Goal: Check status

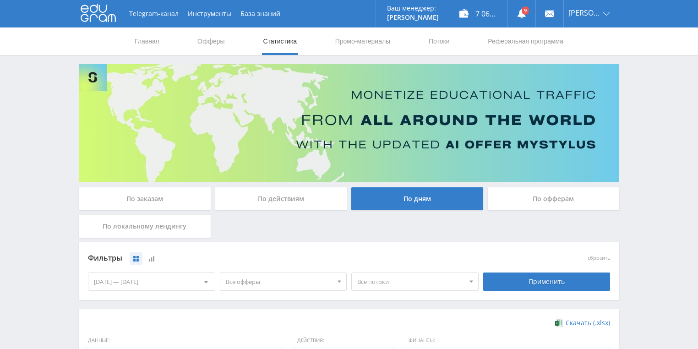
scroll to position [250, 0]
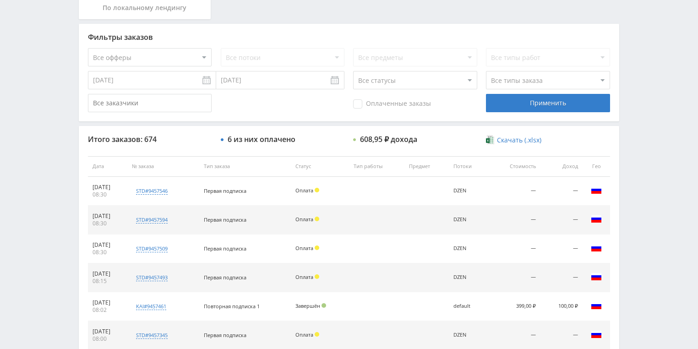
scroll to position [183, 0]
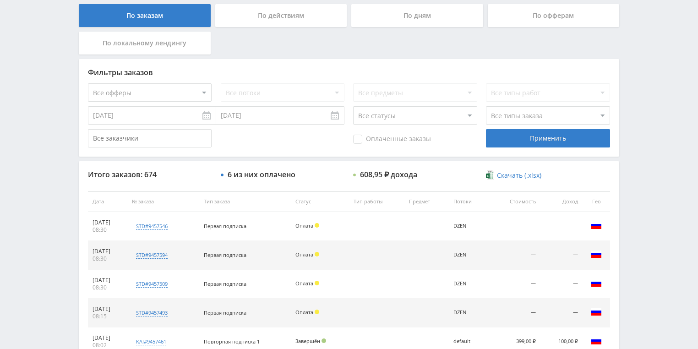
click at [255, 21] on div "По действиям" at bounding box center [281, 15] width 132 height 23
click at [0, 0] on input "По действиям" at bounding box center [0, 0] width 0 height 0
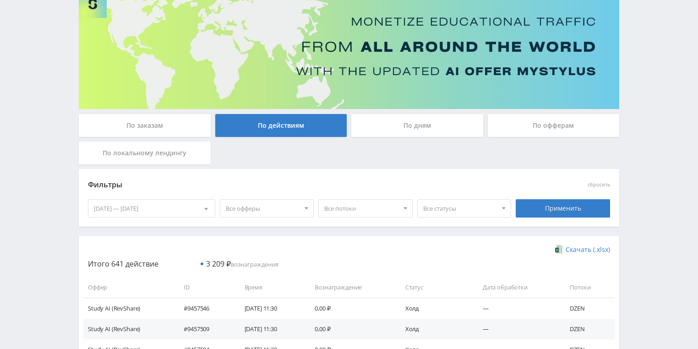
click at [393, 121] on div "По дням" at bounding box center [417, 125] width 132 height 23
click at [0, 0] on input "По дням" at bounding box center [0, 0] width 0 height 0
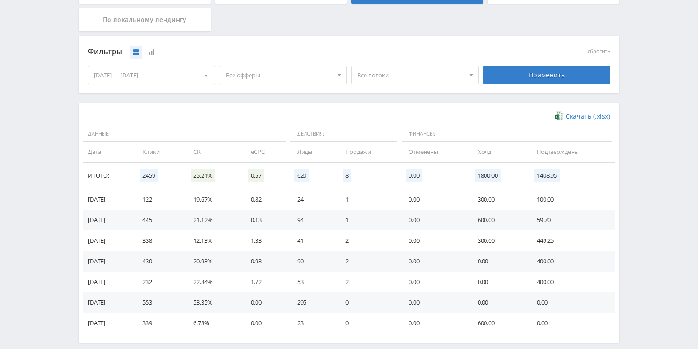
scroll to position [220, 0]
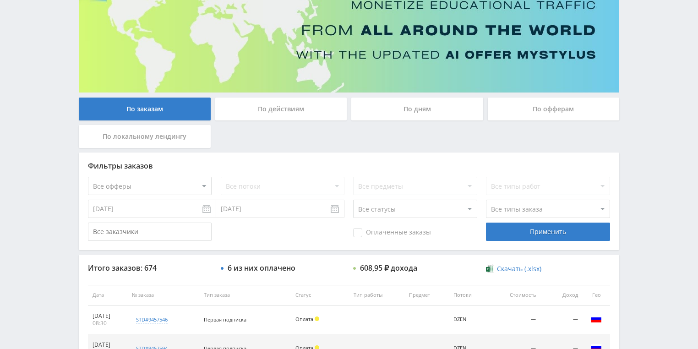
scroll to position [15, 0]
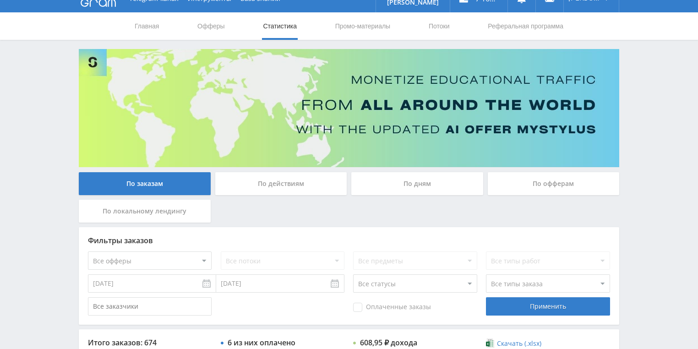
click at [276, 176] on div "По действиям" at bounding box center [281, 183] width 132 height 23
click at [0, 0] on input "По действиям" at bounding box center [0, 0] width 0 height 0
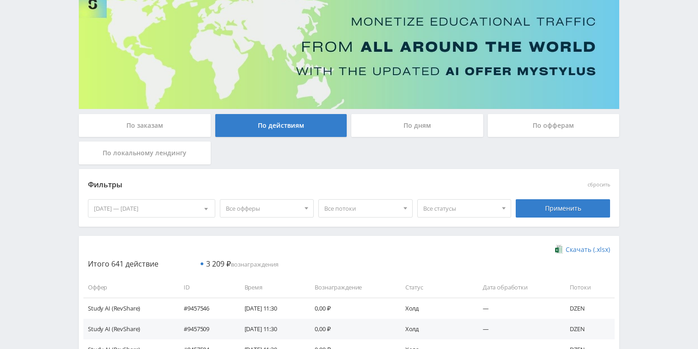
scroll to position [162, 0]
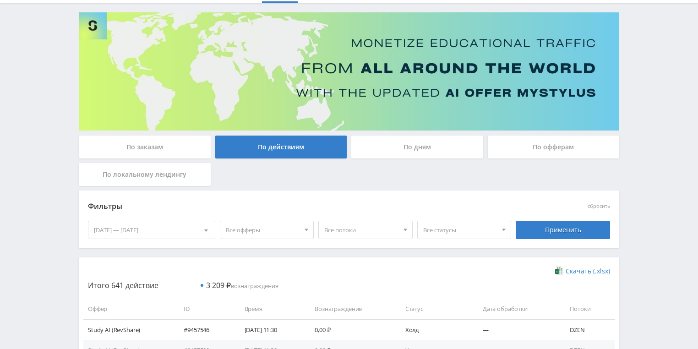
click at [394, 149] on div "По дням" at bounding box center [417, 147] width 132 height 23
click at [0, 0] on input "По дням" at bounding box center [0, 0] width 0 height 0
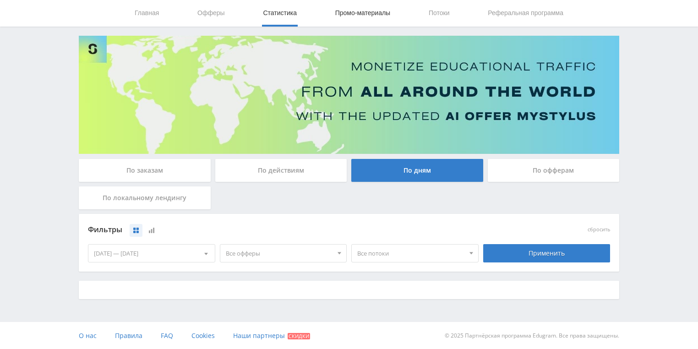
scroll to position [52, 0]
